Goal: Complete application form

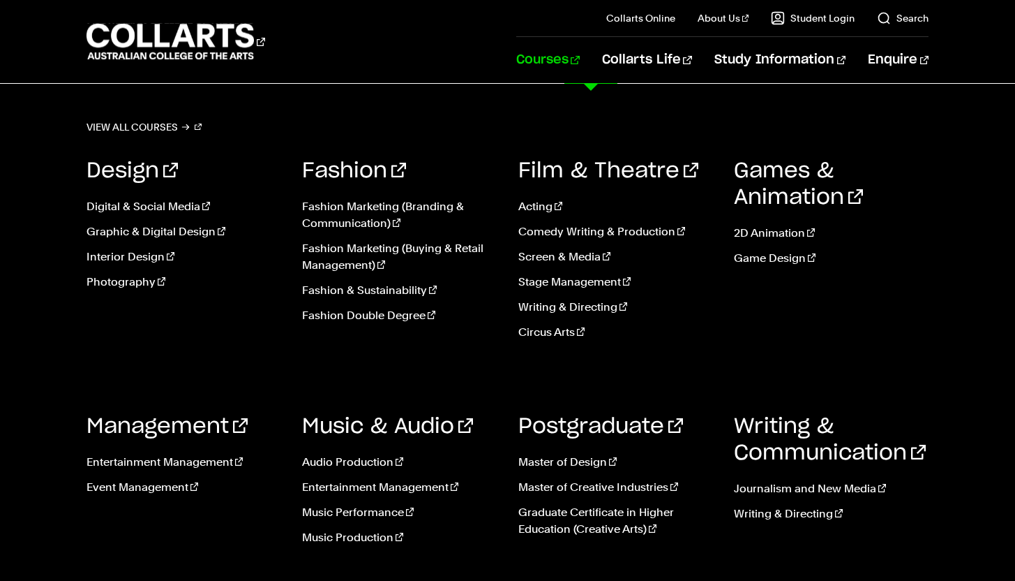
scroll to position [112, 0]
click at [112, 280] on link "Photography" at bounding box center [184, 282] width 195 height 17
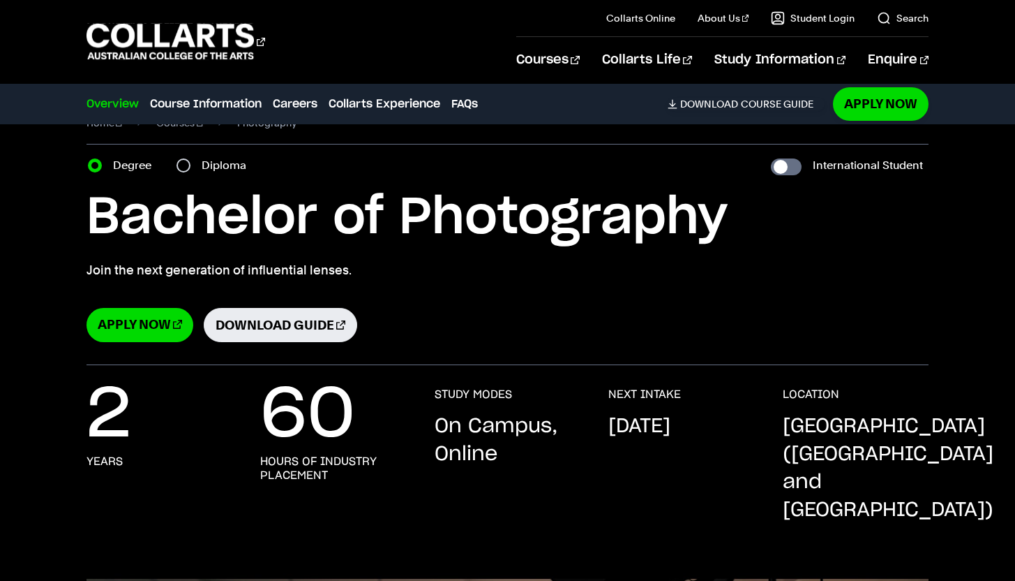
scroll to position [43, 0]
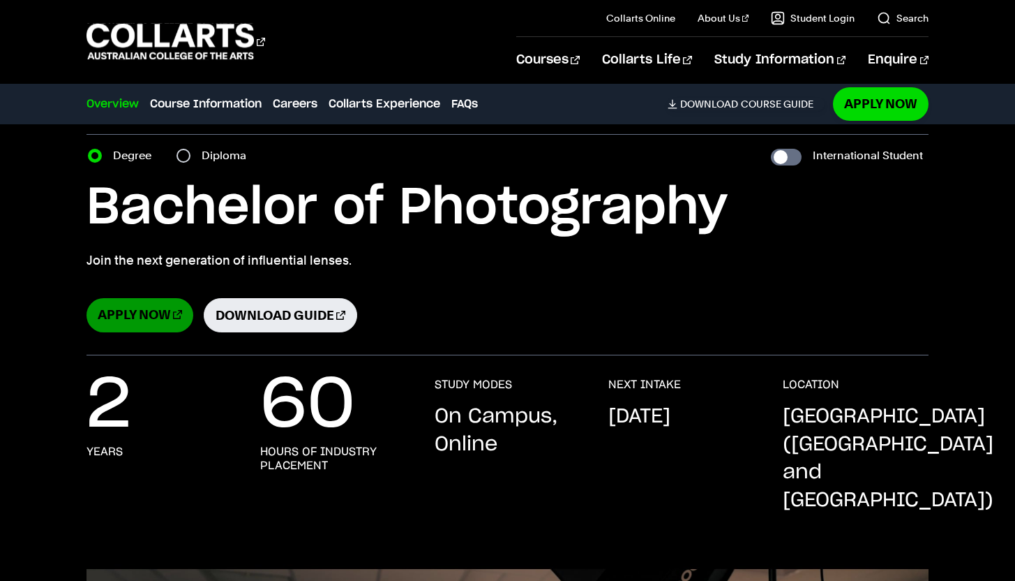
click at [130, 303] on link "Apply Now" at bounding box center [140, 315] width 107 height 34
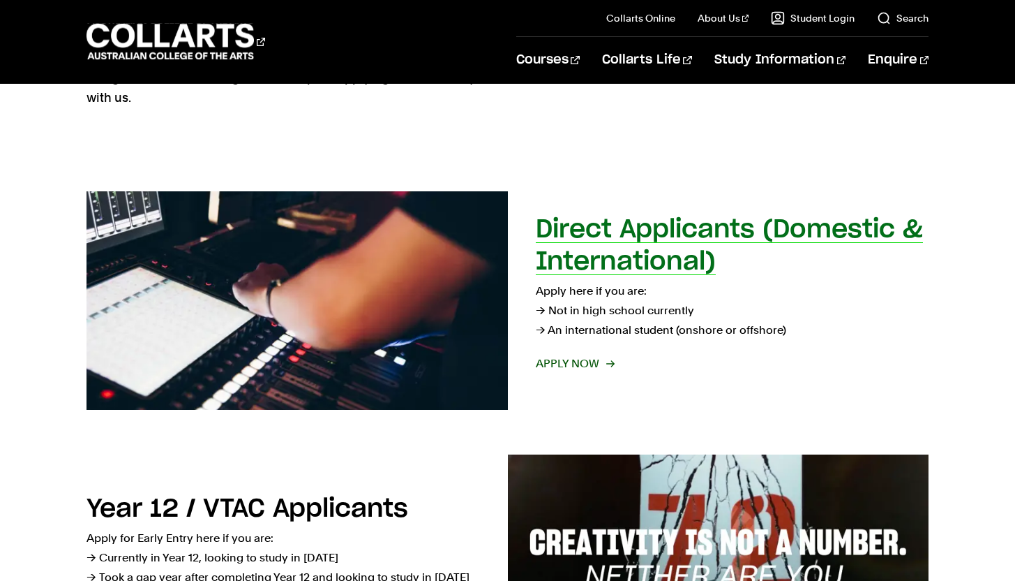
scroll to position [154, 0]
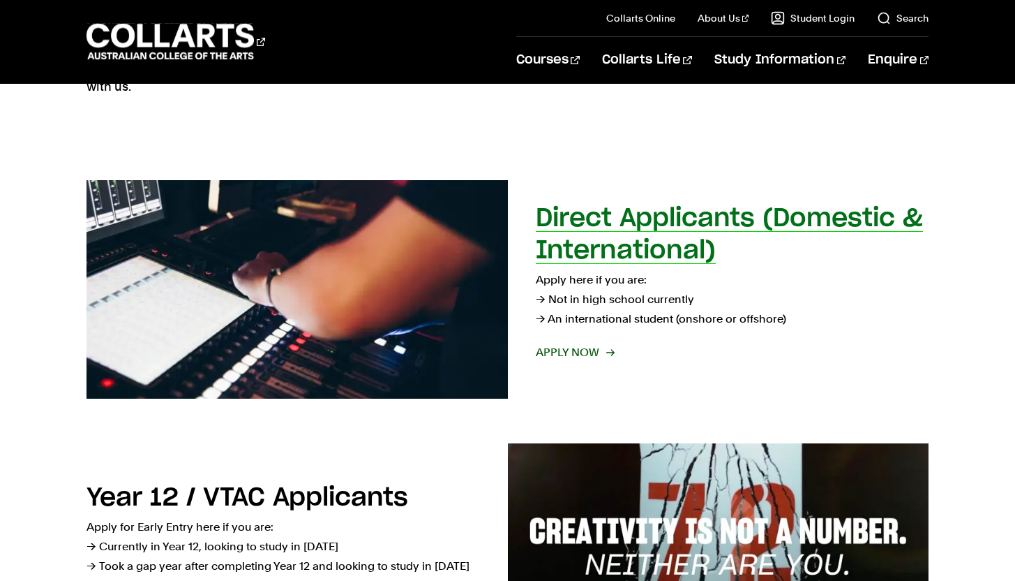
click at [566, 353] on span "Apply now" at bounding box center [574, 353] width 77 height 20
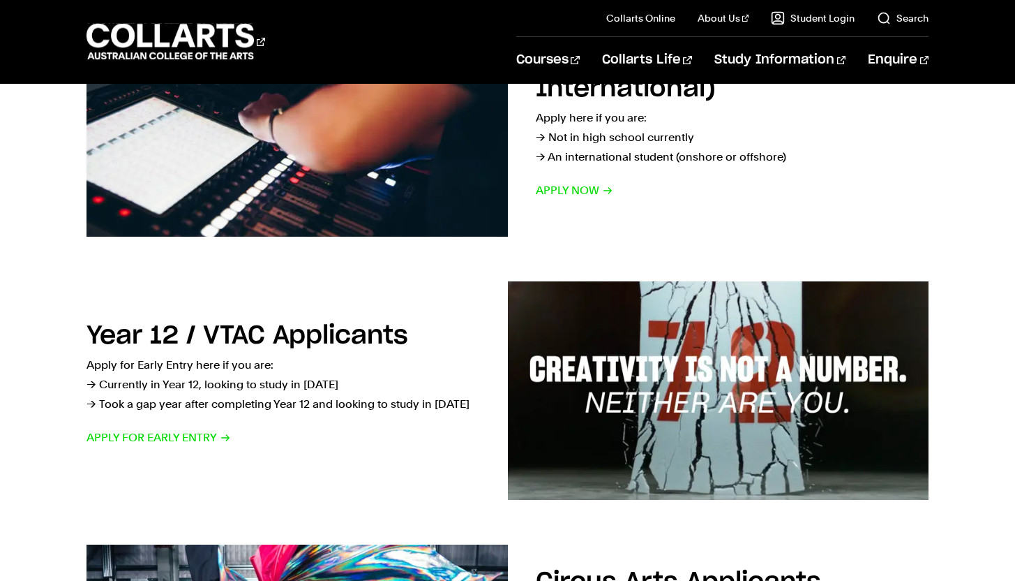
scroll to position [349, 0]
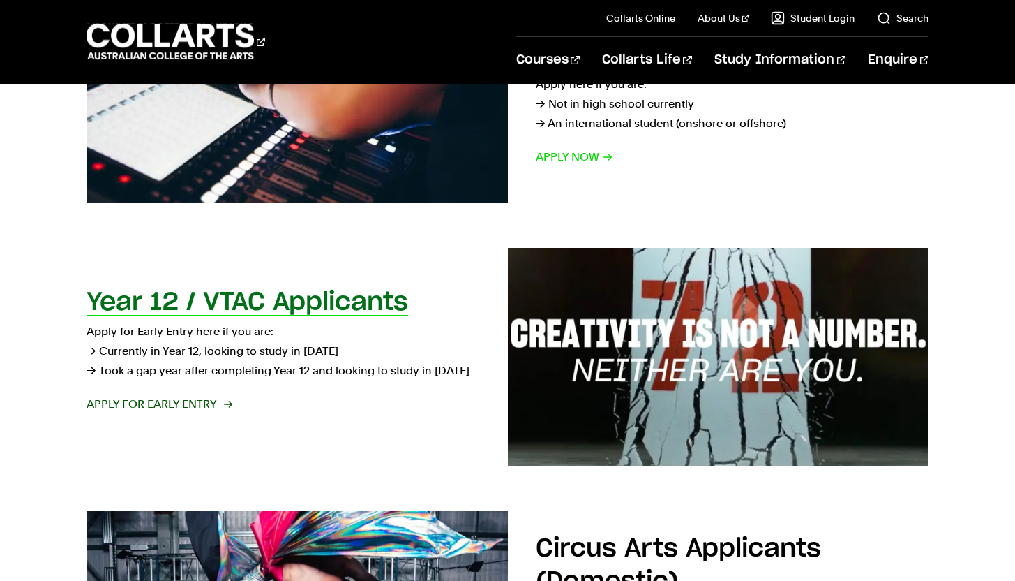
click at [209, 396] on span "Apply for Early Entry" at bounding box center [159, 404] width 144 height 20
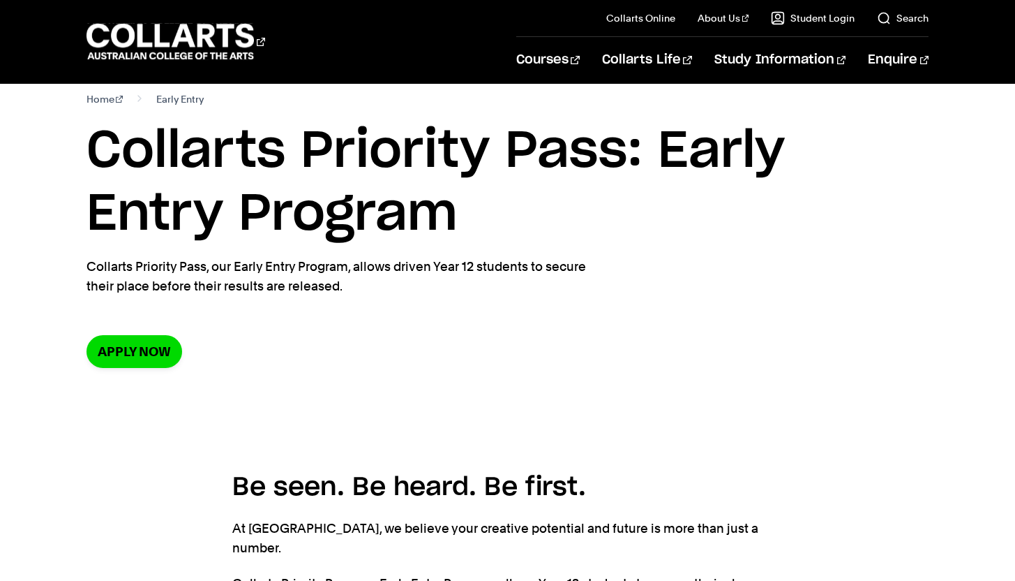
scroll to position [20, 0]
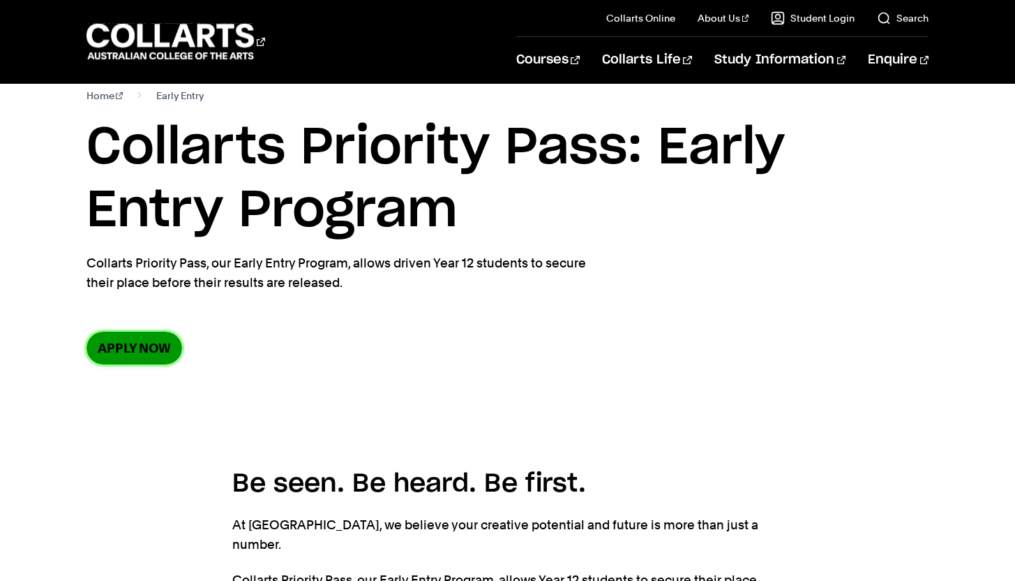
click at [126, 341] on link "Apply now" at bounding box center [135, 347] width 96 height 33
